Goal: Transaction & Acquisition: Obtain resource

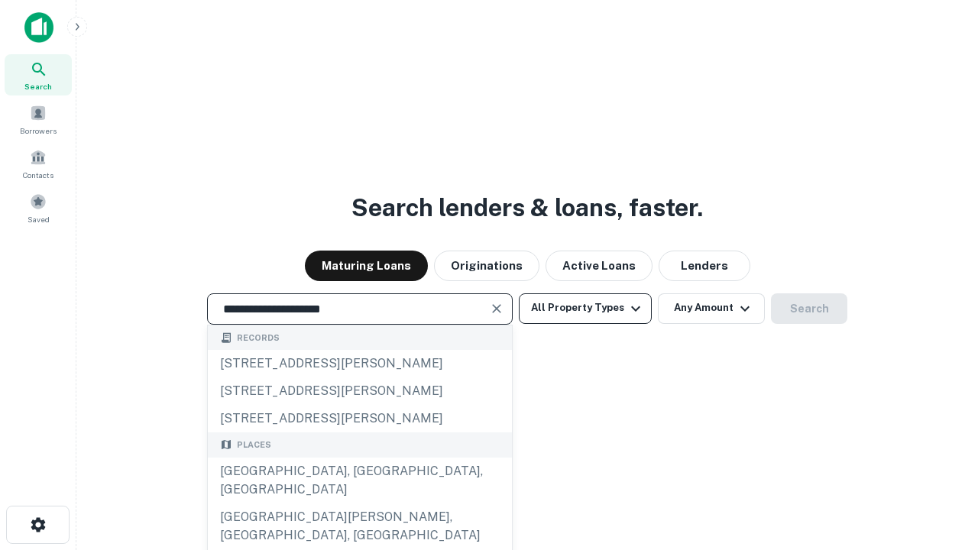
click at [359, 504] on div "Santa Monica, CA, USA" at bounding box center [360, 481] width 304 height 46
click at [585, 308] on button "All Property Types" at bounding box center [585, 308] width 133 height 31
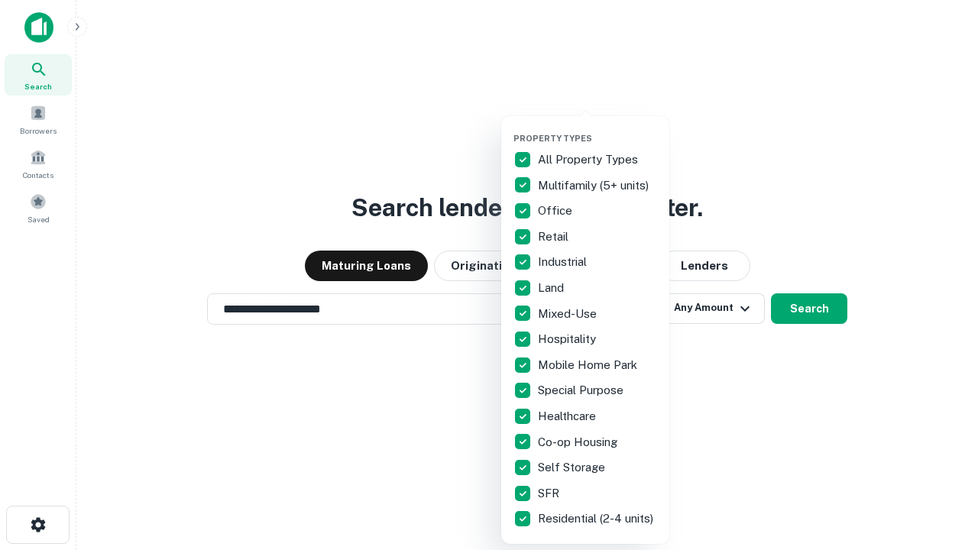
type input "**********"
click at [598, 128] on button "button" at bounding box center [598, 128] width 168 height 1
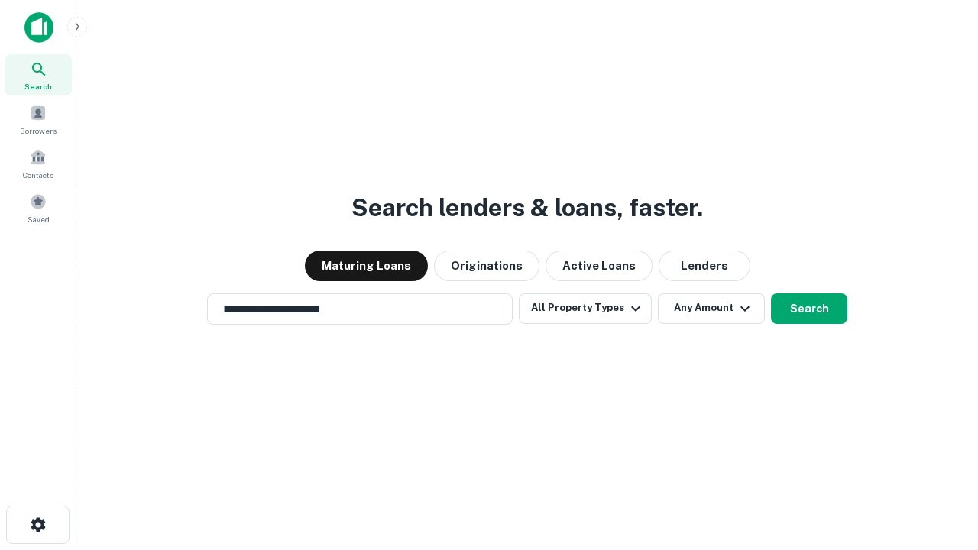
scroll to position [24, 0]
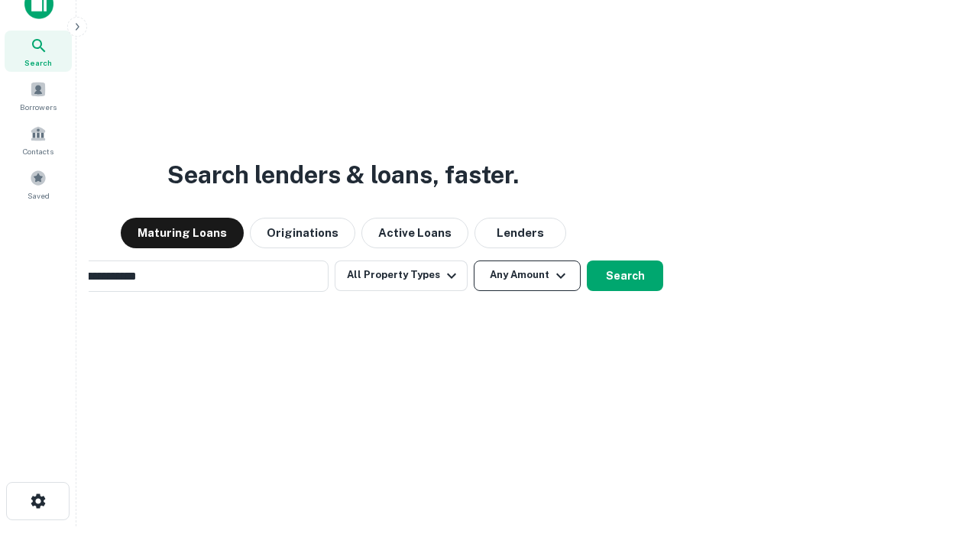
click at [474, 261] on button "Any Amount" at bounding box center [527, 276] width 107 height 31
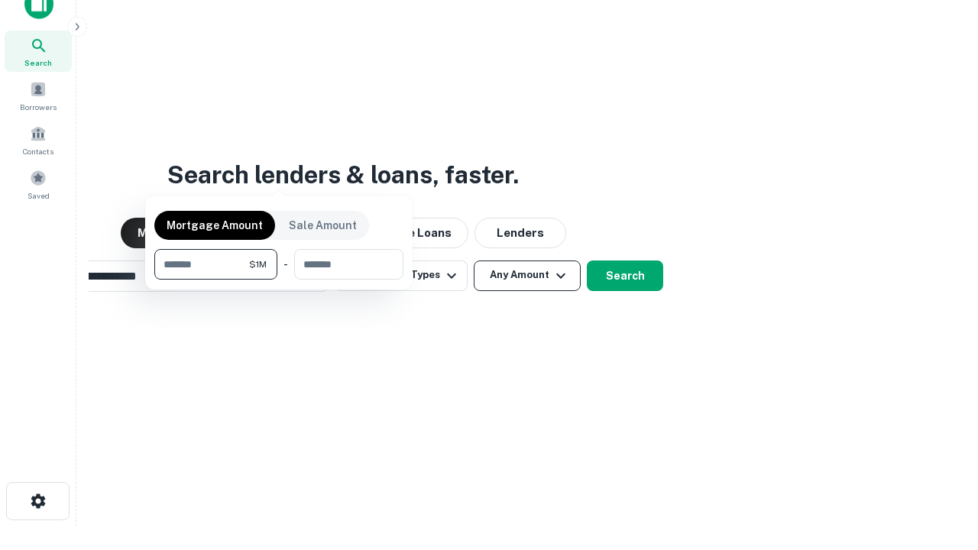
scroll to position [24, 0]
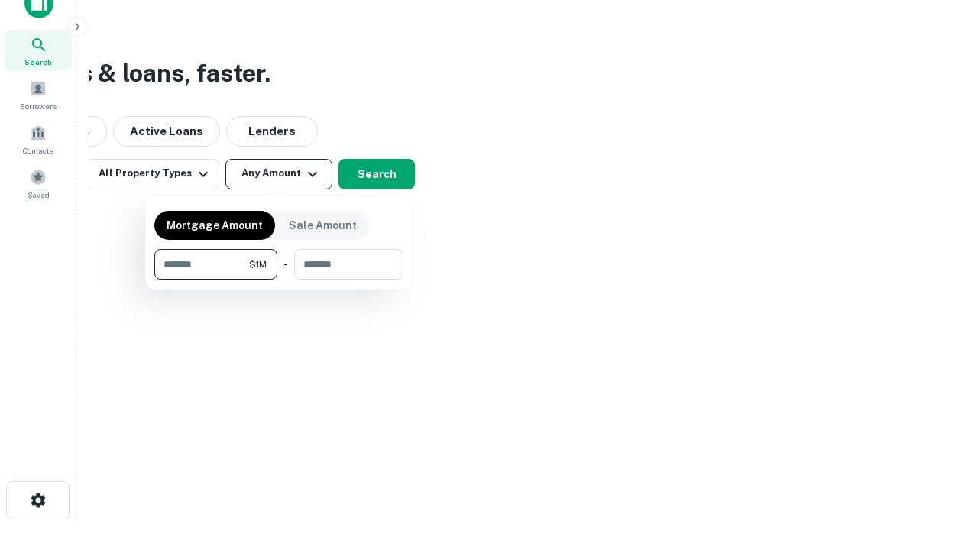
type input "*******"
click at [279, 280] on button "button" at bounding box center [278, 280] width 249 height 1
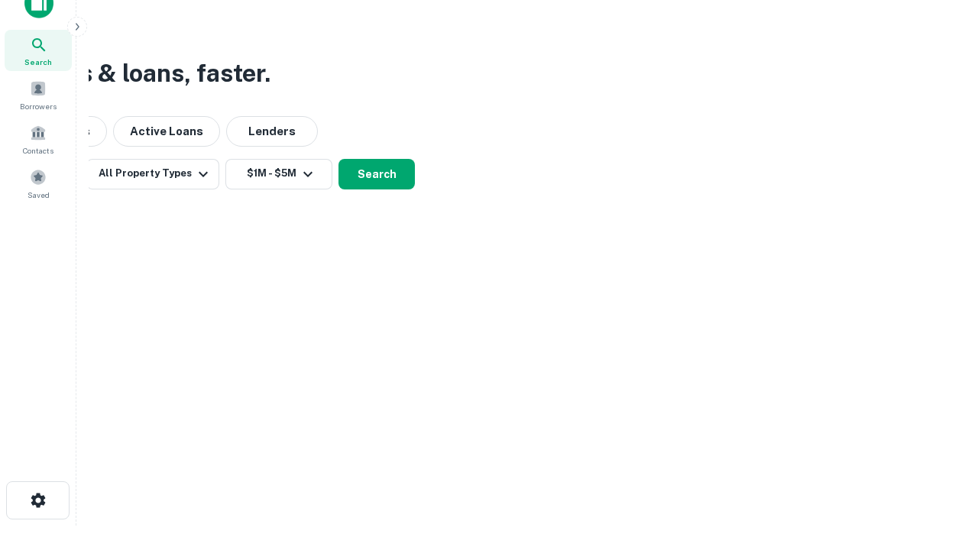
scroll to position [9, 282]
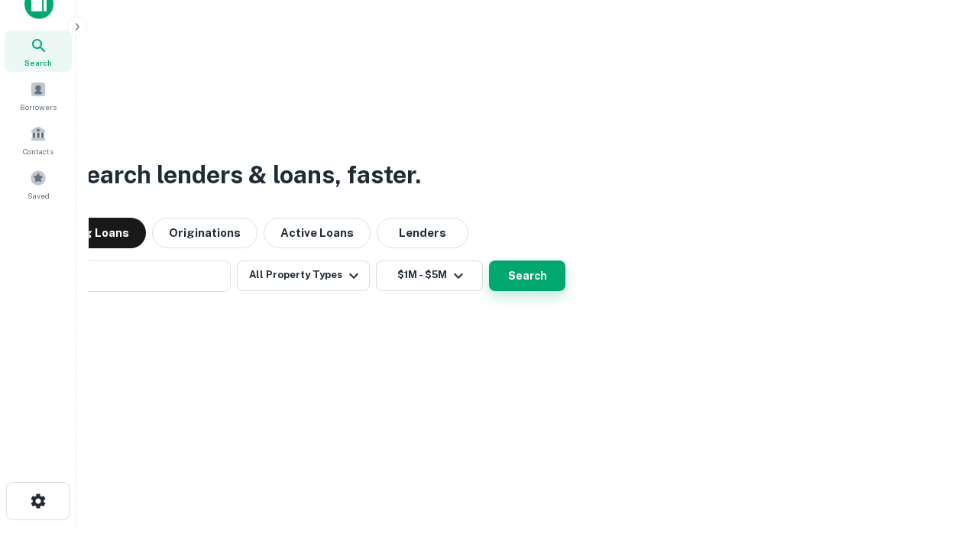
click at [489, 261] on button "Search" at bounding box center [527, 276] width 76 height 31
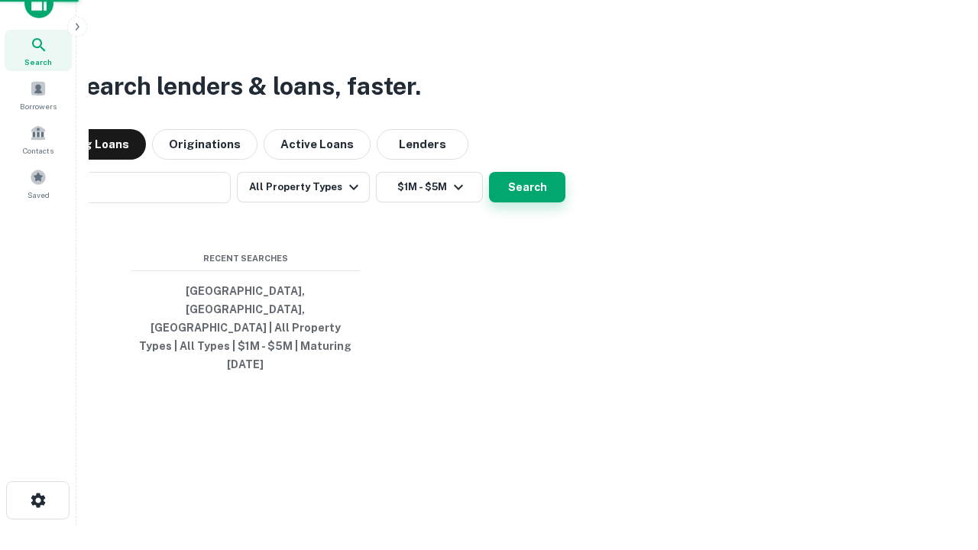
scroll to position [41, 433]
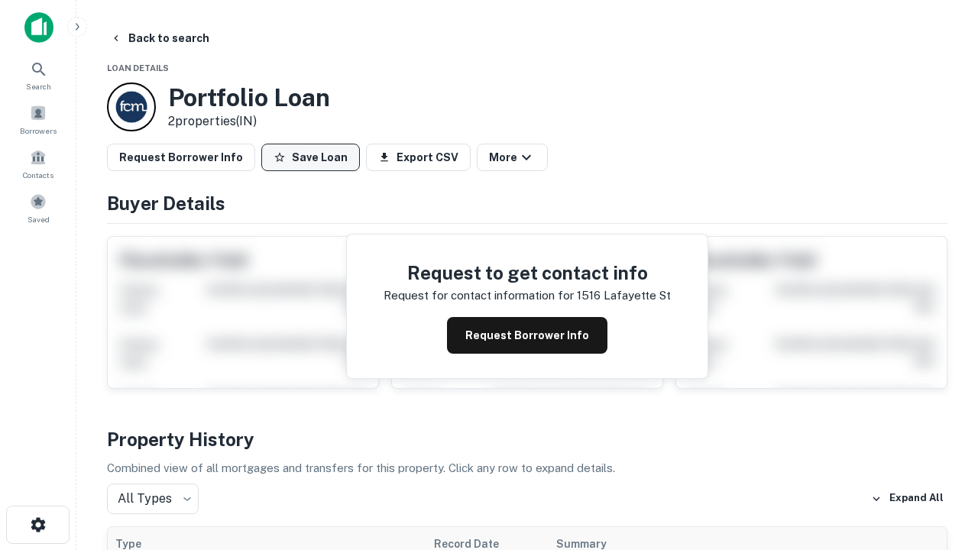
click at [310, 157] on button "Save Loan" at bounding box center [310, 158] width 99 height 28
click at [314, 157] on button "Save Loan" at bounding box center [310, 158] width 99 height 28
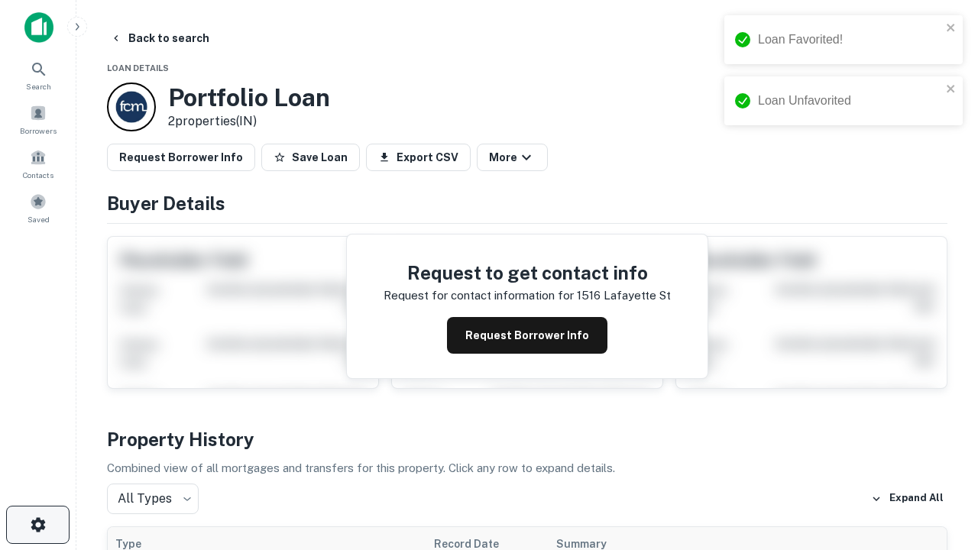
click at [37, 525] on icon "button" at bounding box center [38, 525] width 18 height 18
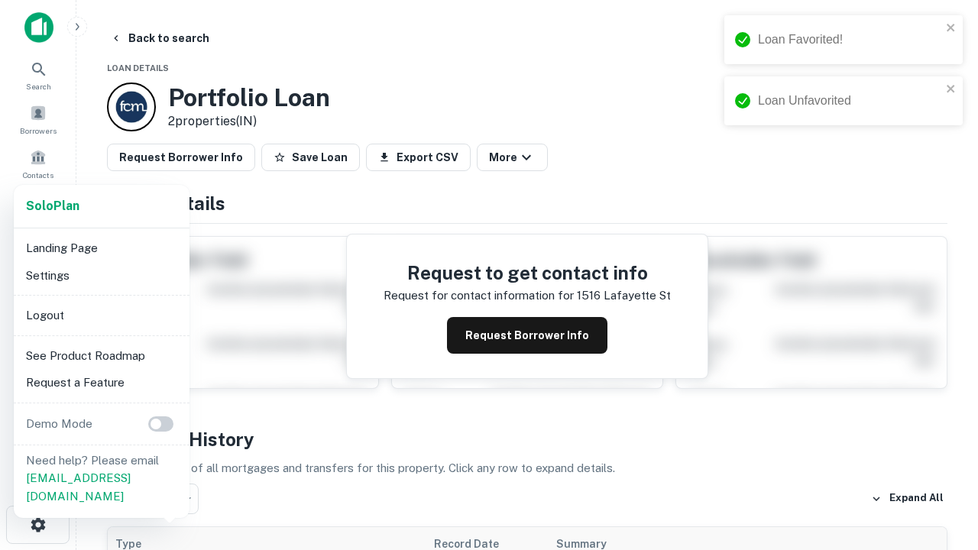
click at [101, 315] on li "Logout" at bounding box center [102, 316] width 164 height 28
